Goal: Download file/media

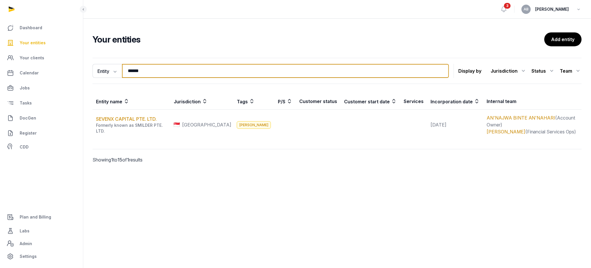
click at [258, 77] on input "******" at bounding box center [285, 71] width 327 height 14
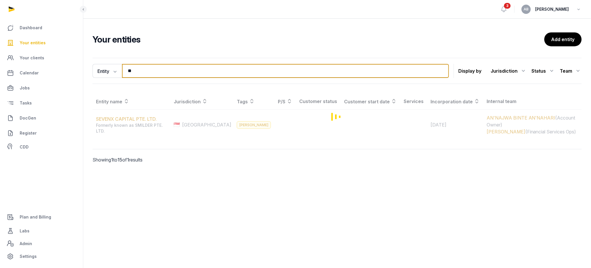
type input "*"
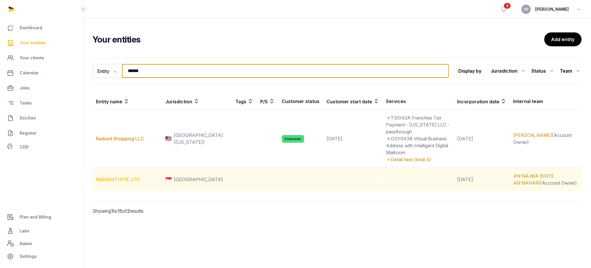
type input "******"
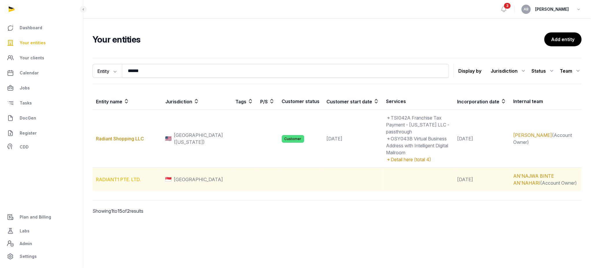
click at [116, 177] on link "RADIANT1 PTE. LTD." at bounding box center [118, 180] width 45 height 6
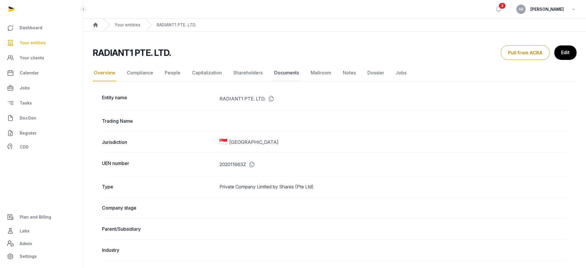
click at [285, 74] on link "Documents" at bounding box center [286, 73] width 27 height 17
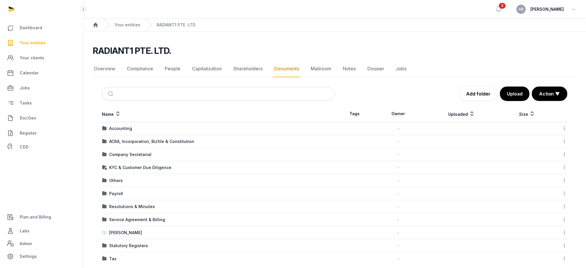
scroll to position [8, 0]
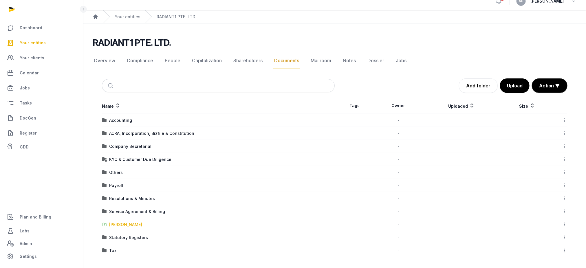
click at [113, 225] on div "[PERSON_NAME]" at bounding box center [125, 225] width 33 height 6
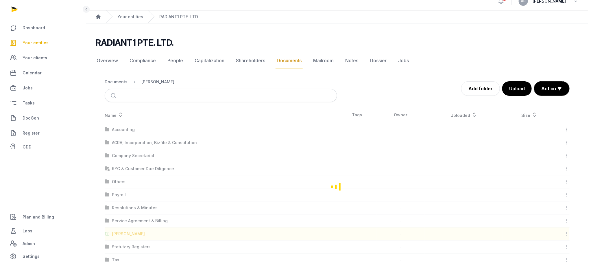
scroll to position [0, 0]
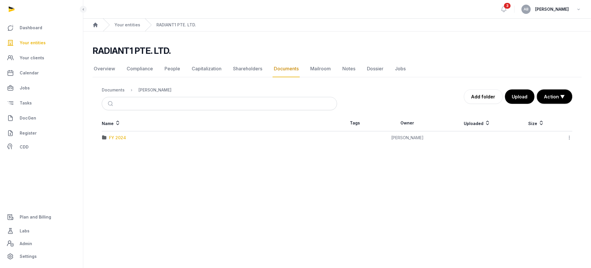
click at [120, 137] on div "FY 2024" at bounding box center [117, 138] width 17 height 6
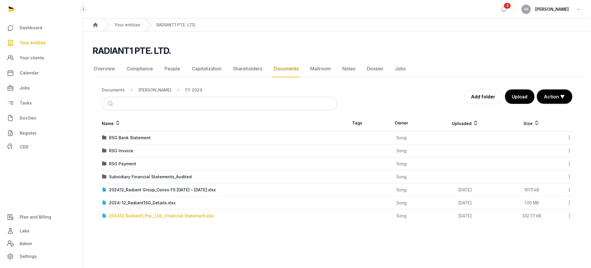
click at [158, 216] on div "202412_Radiant1_Pte__Ltd__Financial Statement.xlsx" at bounding box center [161, 216] width 105 height 6
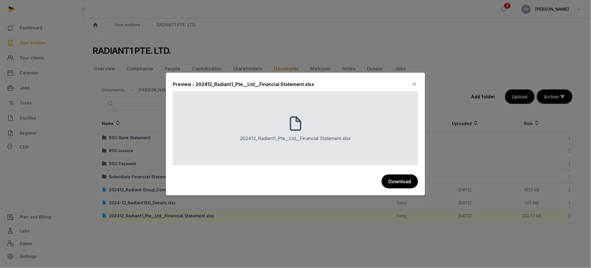
click at [415, 82] on icon at bounding box center [415, 84] width 7 height 9
